Goal: Complete application form: Complete application form

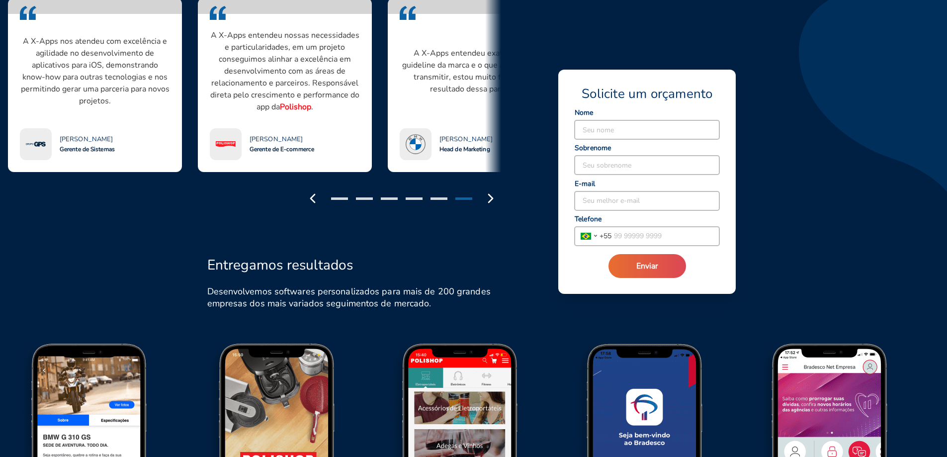
scroll to position [597, 0]
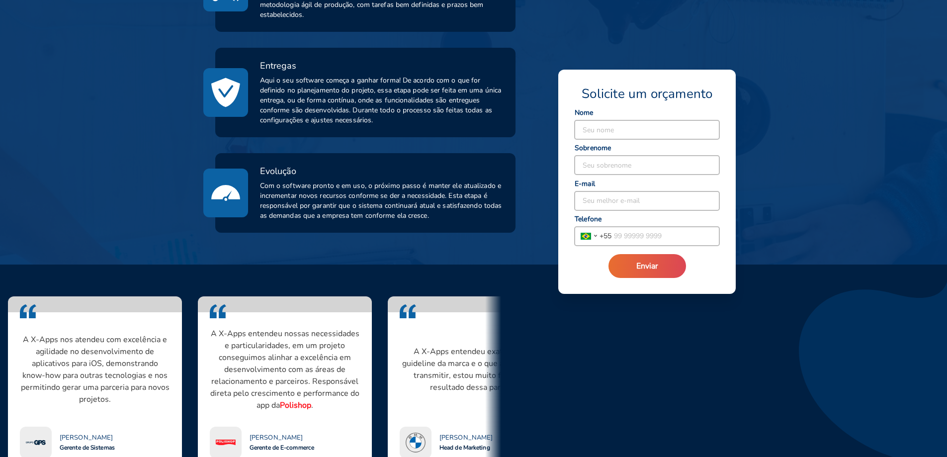
drag, startPoint x: 706, startPoint y: 401, endPoint x: 680, endPoint y: 399, distance: 25.5
click at [705, 401] on div "A X-Apps entendeu nossas necessidades e particularidades, em um projeto consegu…" at bounding box center [428, 395] width 880 height 223
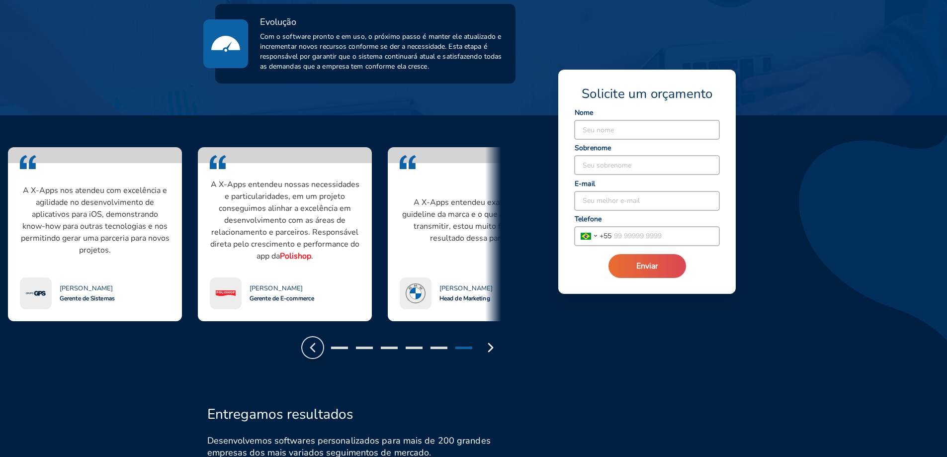
click at [314, 348] on icon "button" at bounding box center [313, 348] width 16 height 16
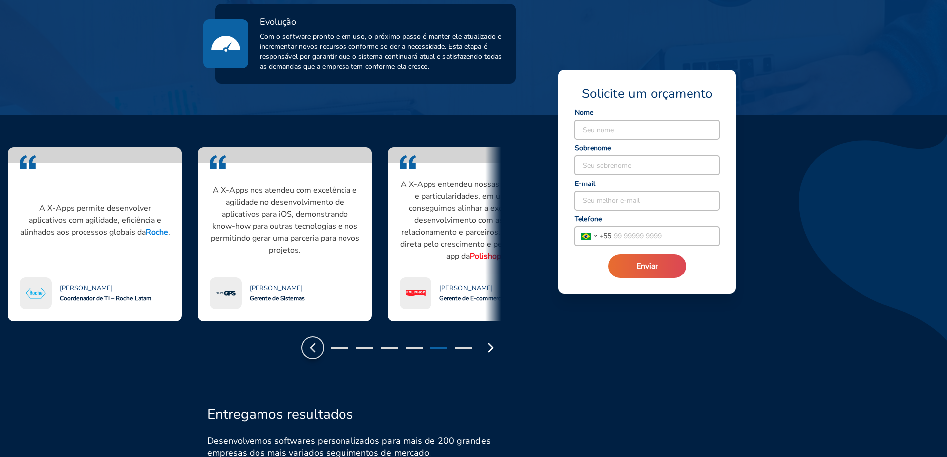
click at [314, 348] on icon "button" at bounding box center [313, 348] width 16 height 16
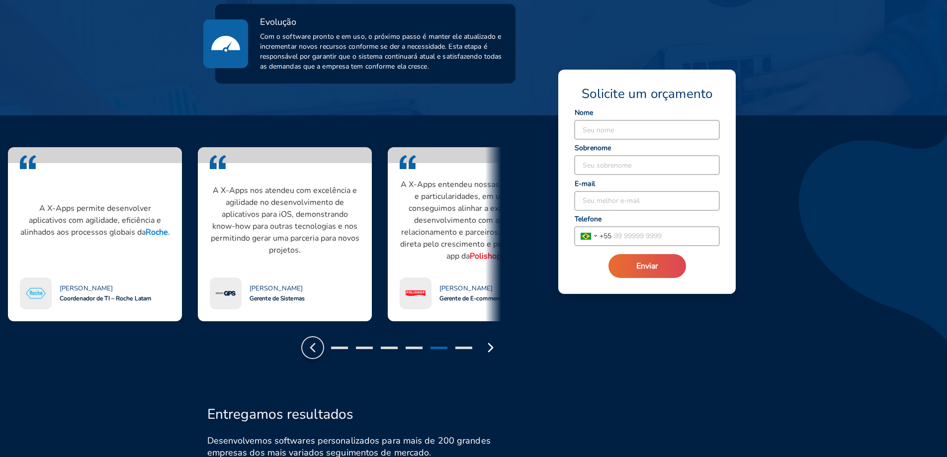
click at [314, 348] on icon "button" at bounding box center [313, 348] width 16 height 16
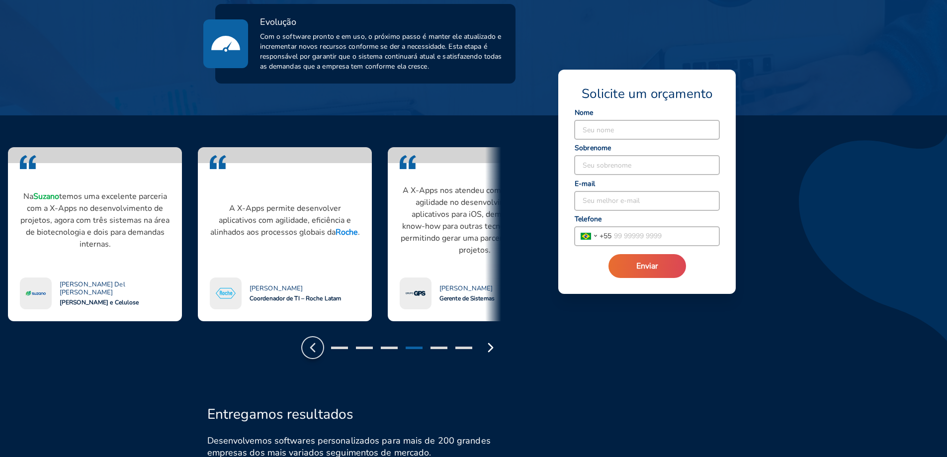
click at [314, 348] on icon "button" at bounding box center [313, 348] width 16 height 16
click at [313, 348] on icon "button" at bounding box center [313, 348] width 16 height 16
click at [311, 346] on icon "button" at bounding box center [313, 348] width 16 height 16
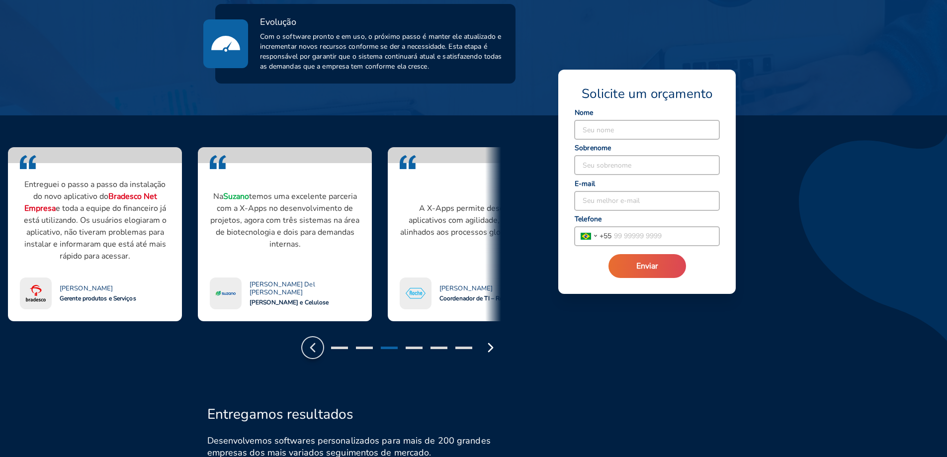
click at [311, 346] on icon "button" at bounding box center [313, 348] width 16 height 16
click at [309, 346] on icon "button" at bounding box center [313, 348] width 16 height 16
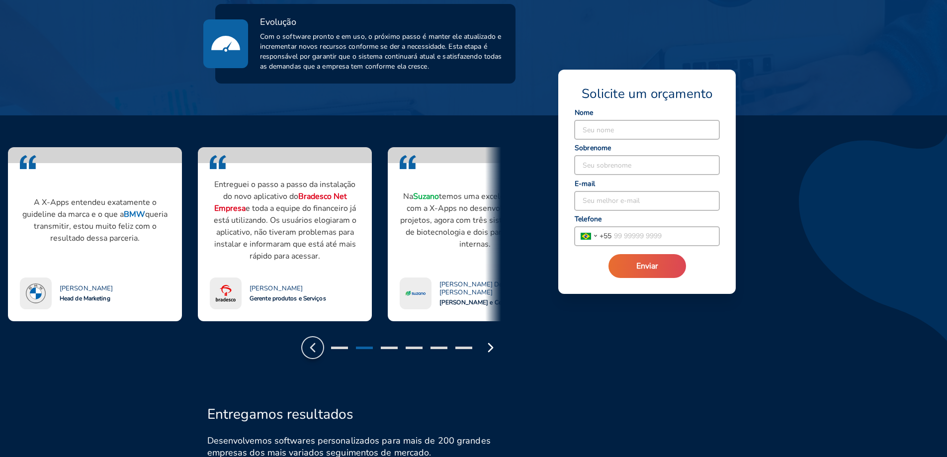
click at [306, 346] on icon "button" at bounding box center [313, 348] width 16 height 16
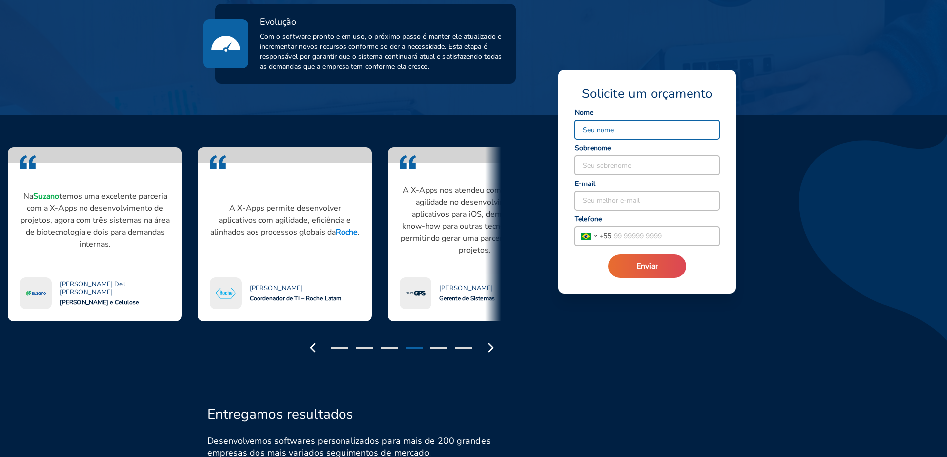
click at [628, 130] on input at bounding box center [647, 129] width 145 height 19
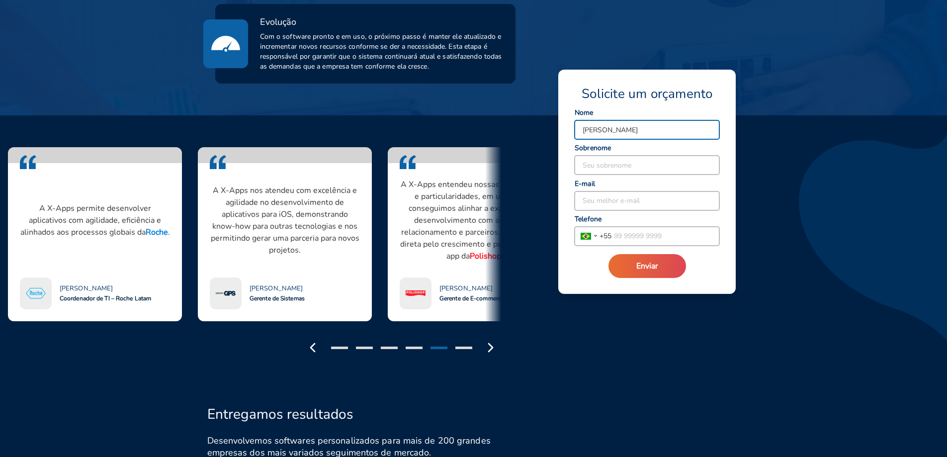
type input "[PERSON_NAME]"
click at [642, 164] on input at bounding box center [647, 165] width 145 height 19
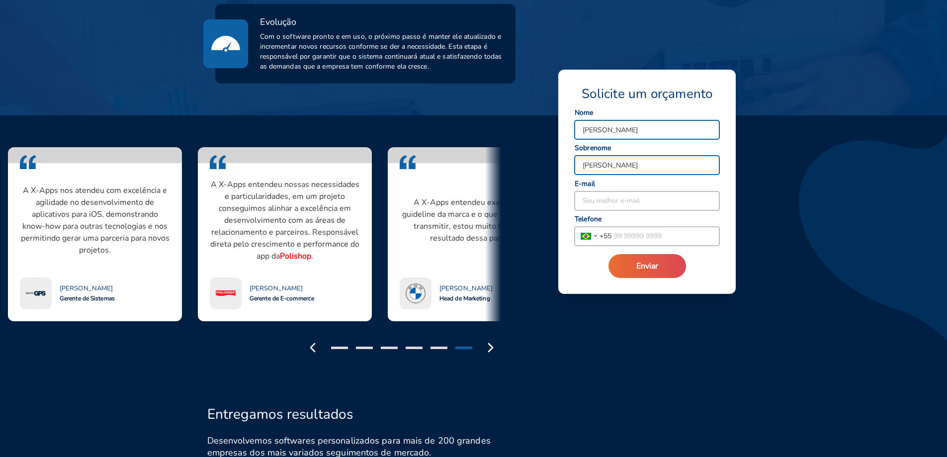
type input "[PERSON_NAME]"
click at [621, 204] on input at bounding box center [647, 200] width 145 height 19
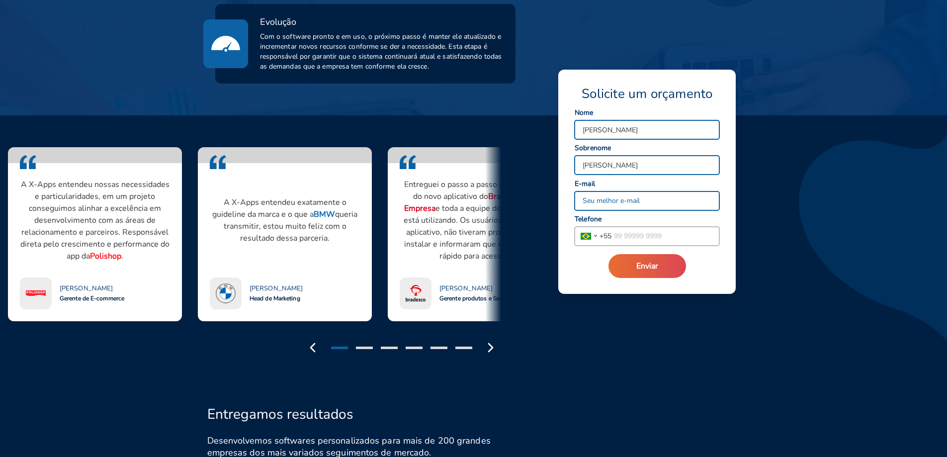
click at [666, 199] on input at bounding box center [647, 200] width 145 height 19
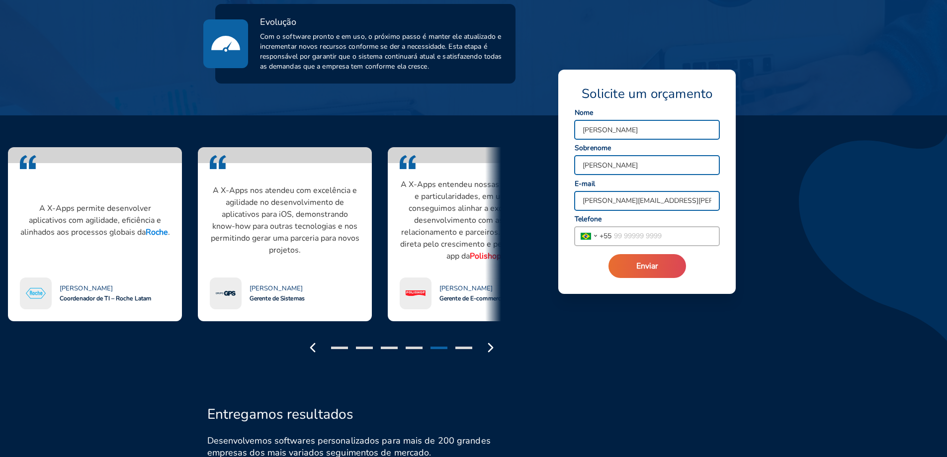
type input "[PERSON_NAME][EMAIL_ADDRESS][PERSON_NAME][DOMAIN_NAME]"
click at [646, 234] on input "tel" at bounding box center [666, 236] width 108 height 19
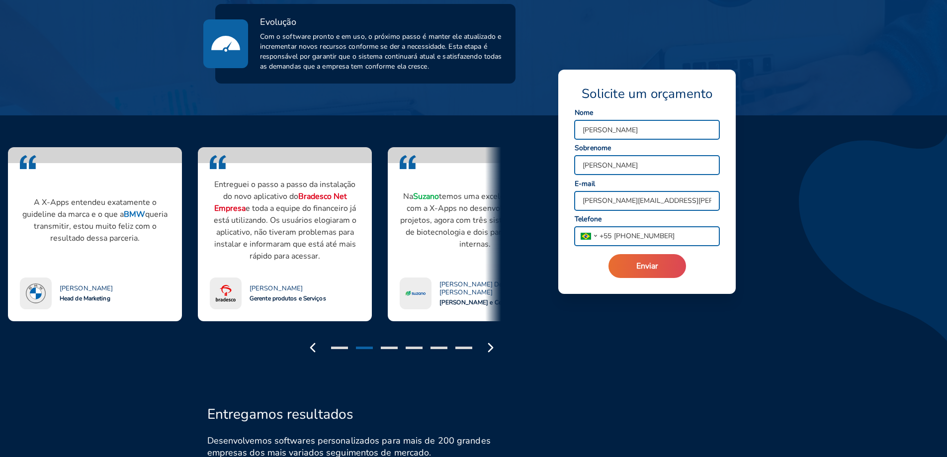
drag, startPoint x: 695, startPoint y: 238, endPoint x: 631, endPoint y: 238, distance: 64.2
click at [631, 238] on input "[PHONE_NUMBER]" at bounding box center [666, 236] width 108 height 19
drag, startPoint x: 700, startPoint y: 233, endPoint x: 764, endPoint y: 246, distance: 65.9
click at [700, 233] on input "[PHONE_NUMBER]" at bounding box center [666, 236] width 108 height 19
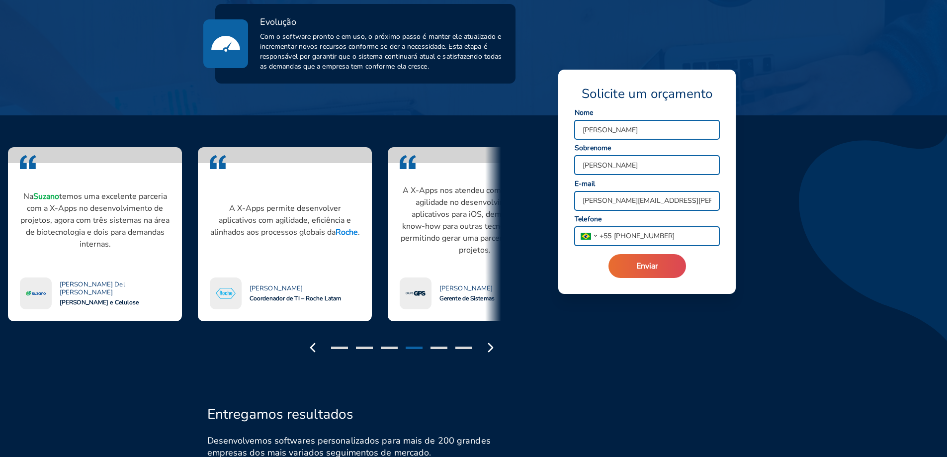
click at [685, 236] on input "[PHONE_NUMBER]" at bounding box center [666, 236] width 108 height 19
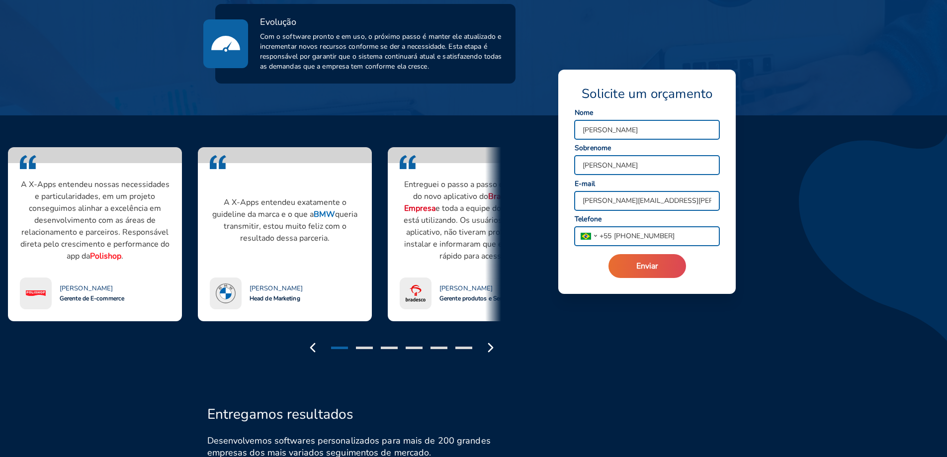
type input "[PHONE_NUMBER]"
click at [609, 254] on button "Enviar" at bounding box center [648, 266] width 78 height 24
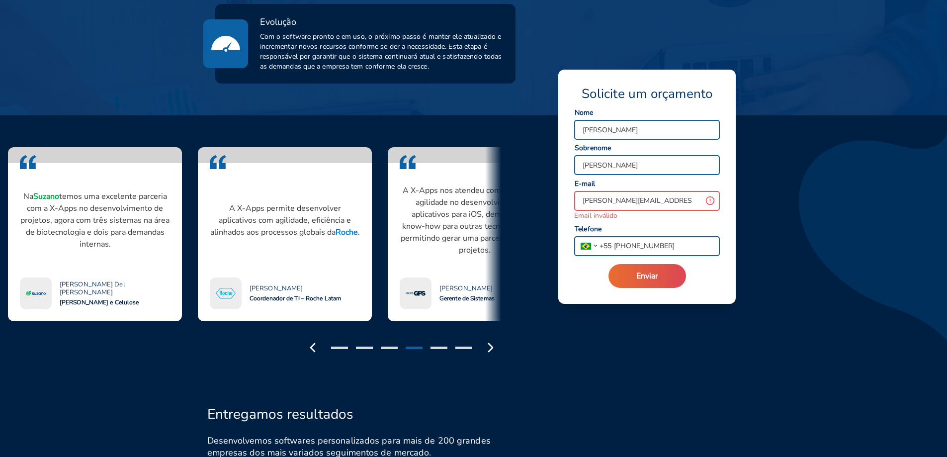
drag, startPoint x: 696, startPoint y: 202, endPoint x: 697, endPoint y: 207, distance: 5.6
click at [695, 202] on input "[PERSON_NAME][EMAIL_ADDRESS][PERSON_NAME][DOMAIN_NAME]" at bounding box center [638, 200] width 126 height 19
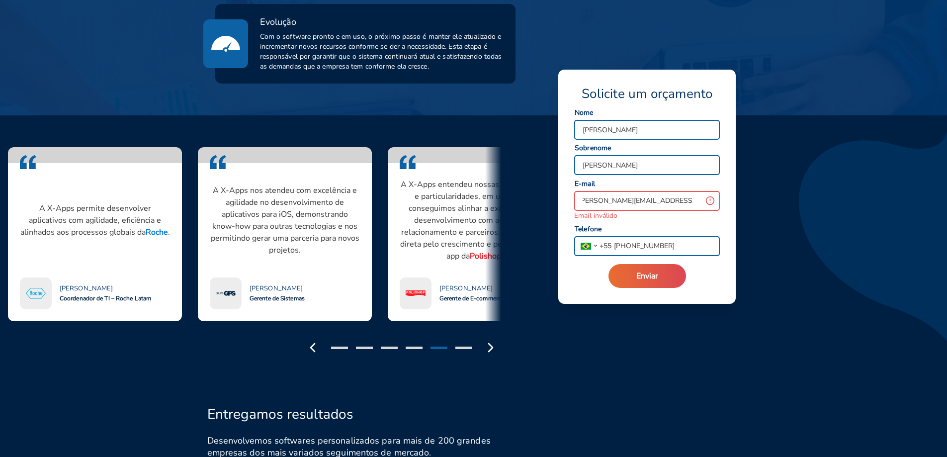
type input "[PERSON_NAME][EMAIL_ADDRESS][PERSON_NAME][DOMAIN_NAME]"
click at [659, 278] on button "Enviar" at bounding box center [648, 276] width 78 height 24
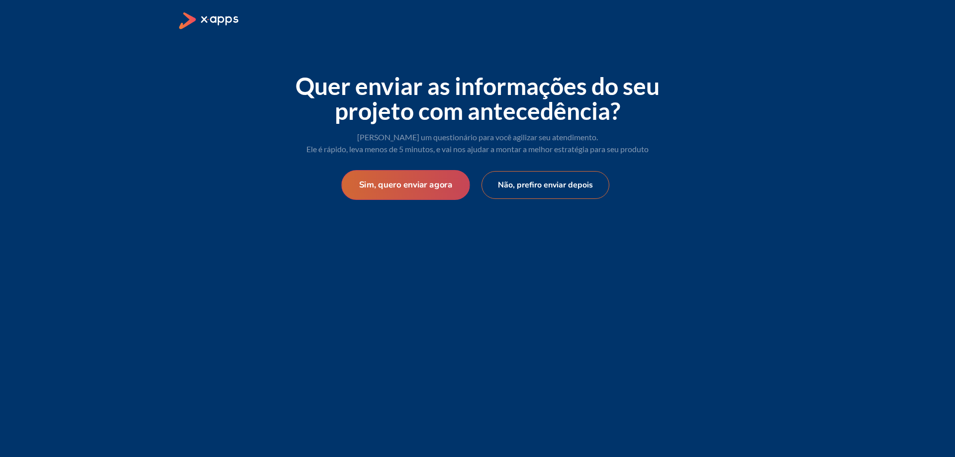
click at [427, 186] on button "Sim, quero enviar agora" at bounding box center [405, 185] width 128 height 30
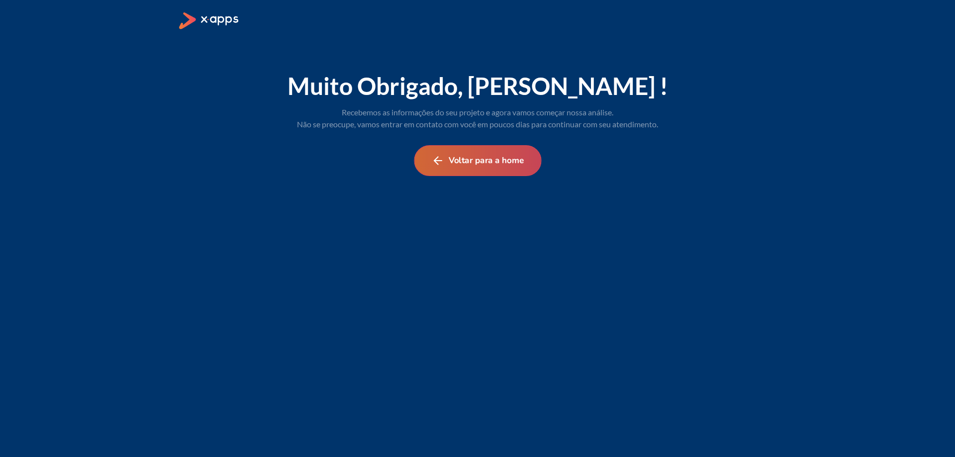
click at [489, 165] on button "Voltar para a home" at bounding box center [477, 160] width 127 height 31
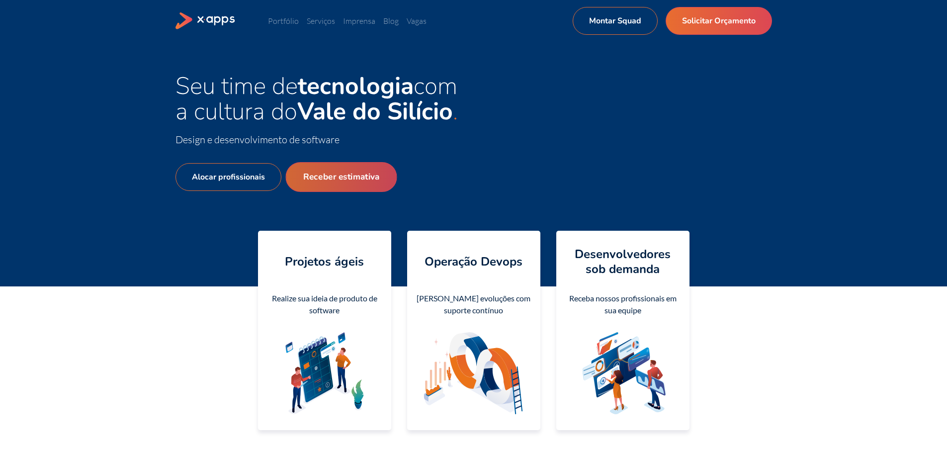
click at [355, 184] on link "Receber estimativa" at bounding box center [340, 177] width 111 height 30
select select "BR"
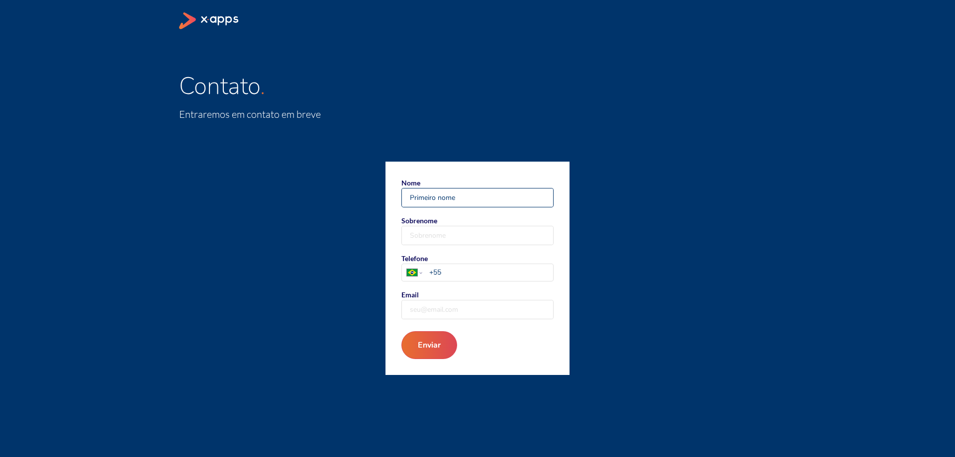
click at [456, 199] on input "Nome" at bounding box center [477, 197] width 151 height 18
type input "[PERSON_NAME]"
click at [479, 236] on input "Sobrenome" at bounding box center [477, 235] width 151 height 18
type input "[PERSON_NAME]"
click at [470, 278] on div "[GEOGRAPHIC_DATA] [GEOGRAPHIC_DATA] [GEOGRAPHIC_DATA] [GEOGRAPHIC_DATA] [US_STA…" at bounding box center [477, 272] width 151 height 17
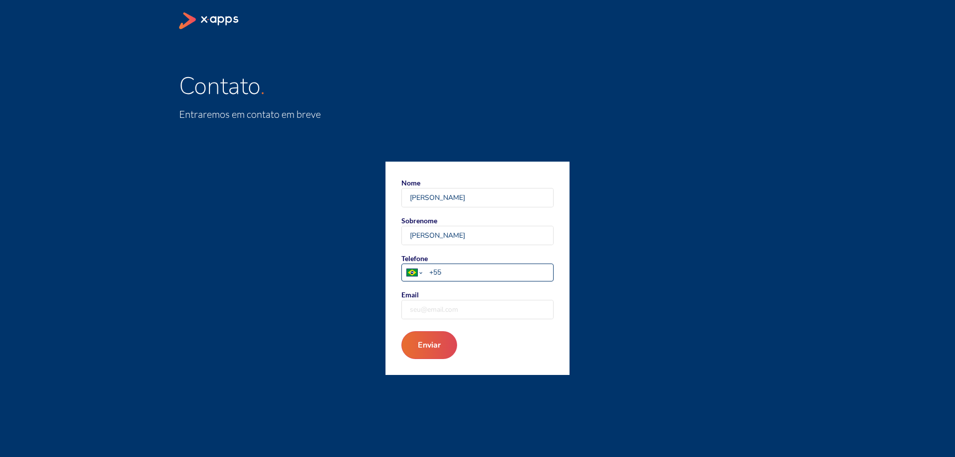
click at [427, 278] on select "[GEOGRAPHIC_DATA] [GEOGRAPHIC_DATA] [GEOGRAPHIC_DATA] [GEOGRAPHIC_DATA] [US_STA…" at bounding box center [414, 272] width 25 height 17
click at [475, 270] on input "+55" at bounding box center [491, 272] width 124 height 10
type input "[PHONE_NUMBER]"
click at [420, 308] on input "Email" at bounding box center [477, 309] width 151 height 18
type input "[PERSON_NAME][EMAIL_ADDRESS][PERSON_NAME][DOMAIN_NAME]"
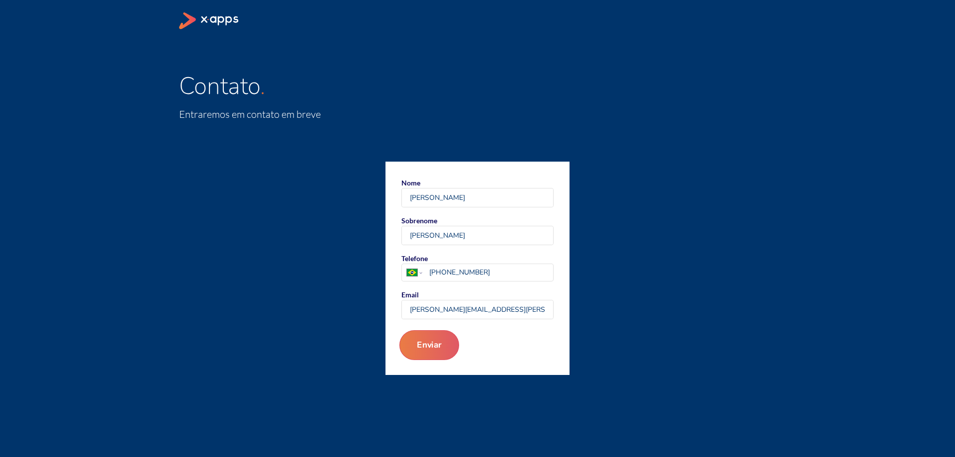
click at [429, 345] on button "Enviar" at bounding box center [429, 345] width 60 height 30
